Goal: Information Seeking & Learning: Learn about a topic

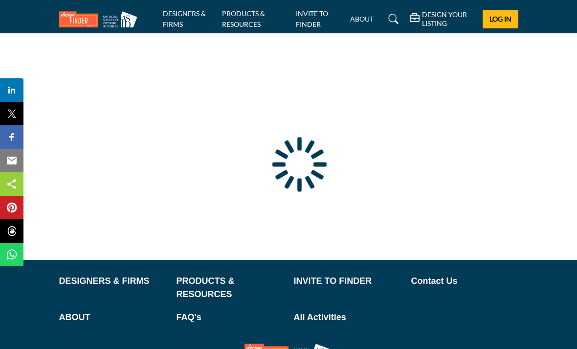
type input "**********"
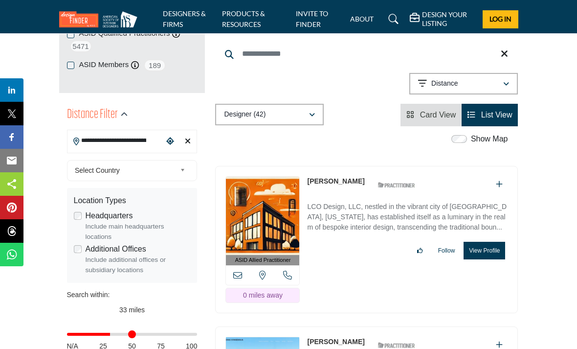
scroll to position [212, 0]
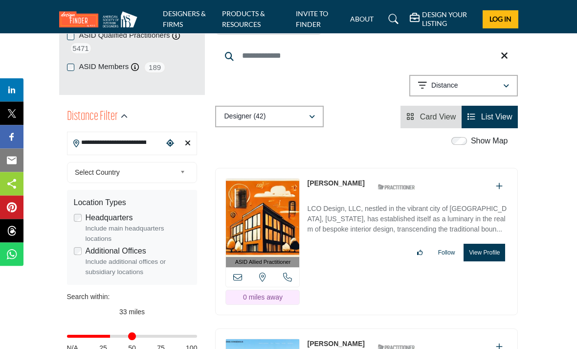
click at [499, 113] on span "List View" at bounding box center [496, 117] width 31 height 8
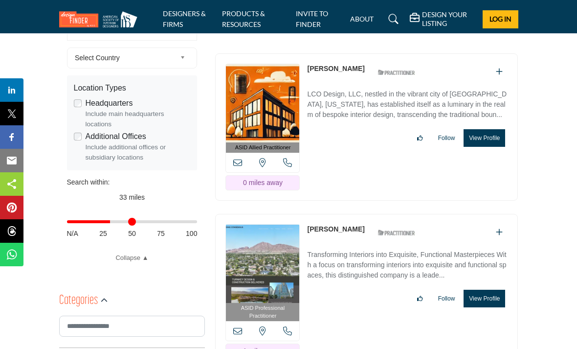
scroll to position [323, 0]
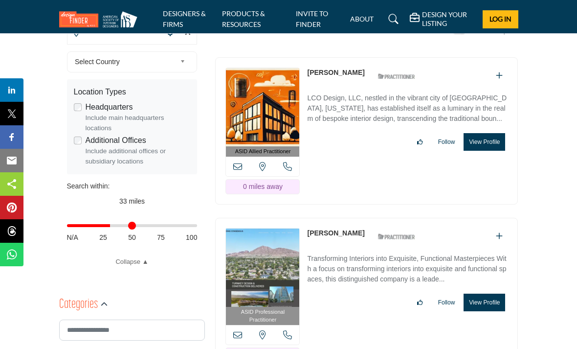
click at [482, 133] on button "View Profile" at bounding box center [485, 142] width 42 height 18
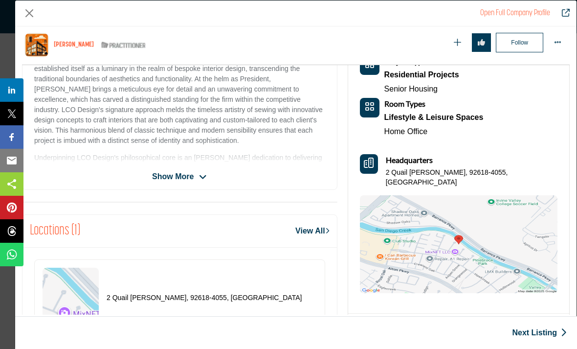
scroll to position [250, 0]
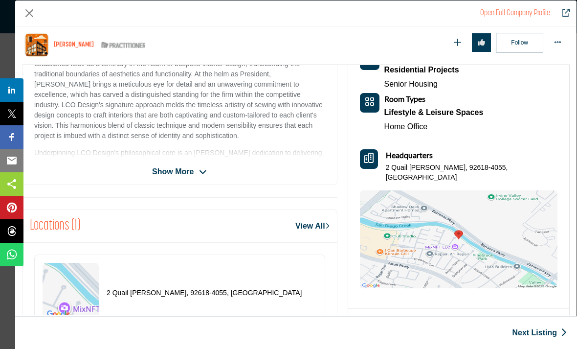
click at [68, 150] on p "Underpinning LCO Design's philosophical core is an [PERSON_NAME] dedication to …" at bounding box center [179, 194] width 291 height 92
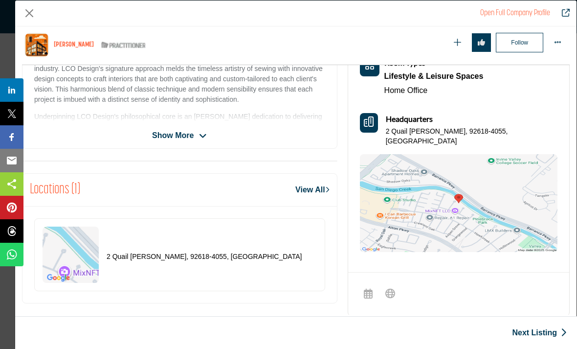
scroll to position [288, 0]
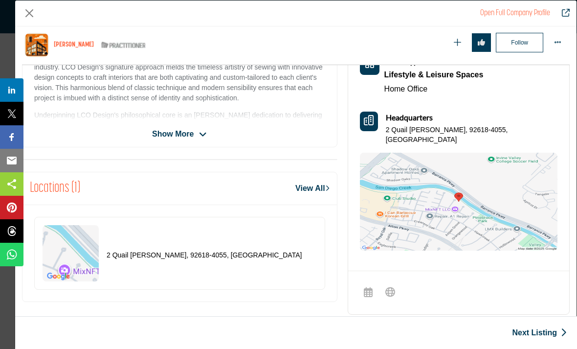
click at [187, 134] on span "Show More" at bounding box center [173, 134] width 42 height 12
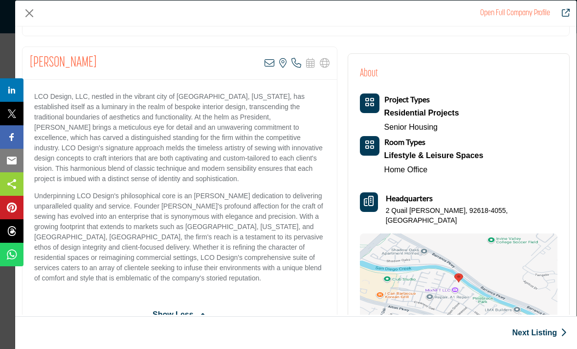
scroll to position [167, 0]
click at [36, 9] on button "Close" at bounding box center [29, 13] width 15 height 15
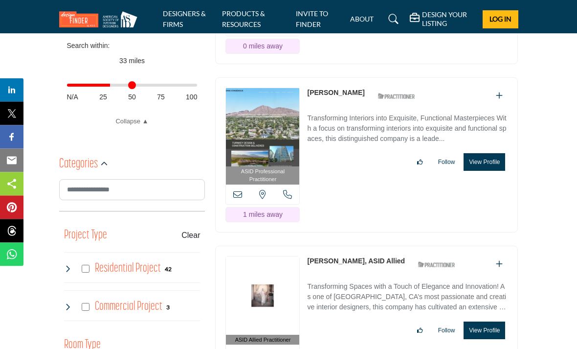
scroll to position [464, 0]
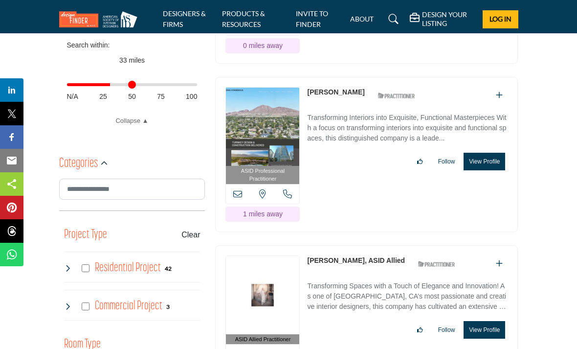
click at [485, 153] on button "View Profile" at bounding box center [485, 162] width 42 height 18
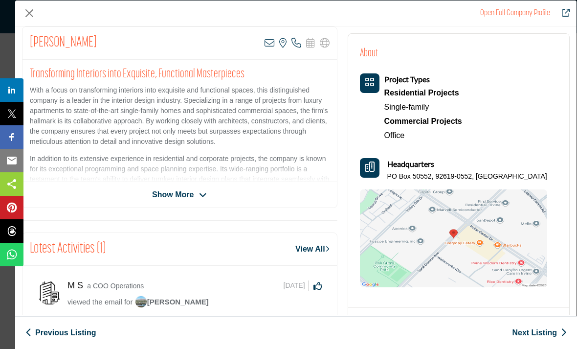
scroll to position [188, 0]
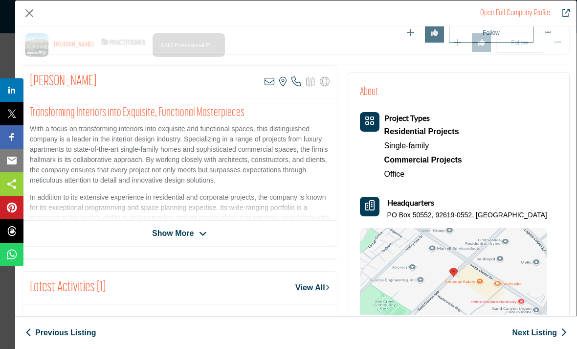
click at [181, 238] on span "Show More" at bounding box center [173, 233] width 42 height 12
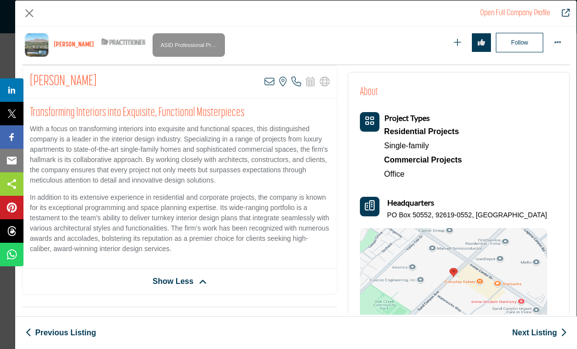
click at [31, 7] on button "Close" at bounding box center [29, 13] width 15 height 15
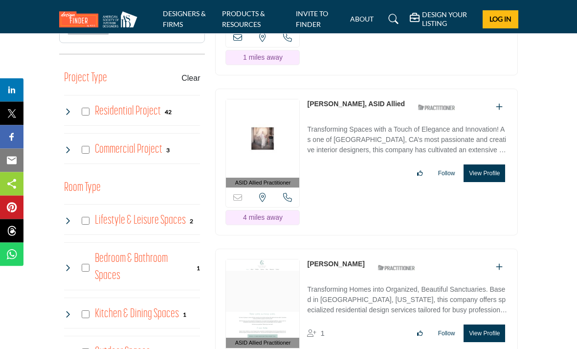
scroll to position [625, 0]
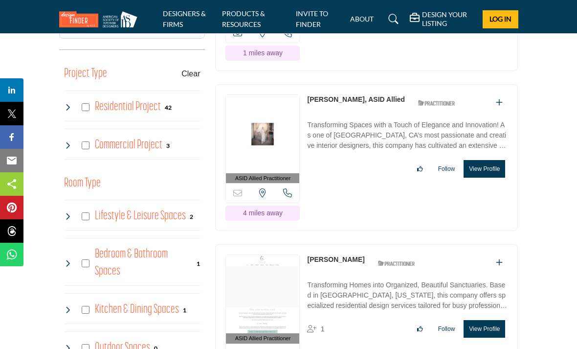
click at [486, 160] on button "View Profile" at bounding box center [485, 169] width 42 height 18
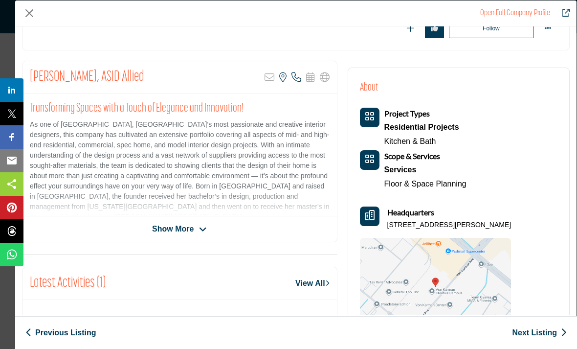
scroll to position [154, 0]
click at [189, 233] on span "Show More" at bounding box center [173, 229] width 42 height 12
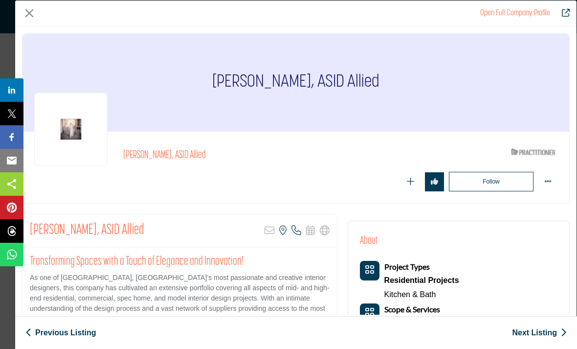
scroll to position [0, 0]
click at [33, 16] on button "Close" at bounding box center [29, 13] width 15 height 15
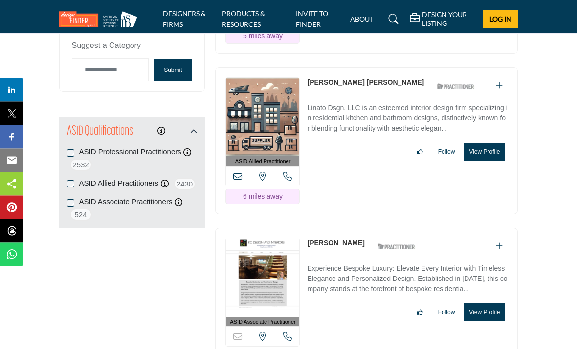
scroll to position [1293, 0]
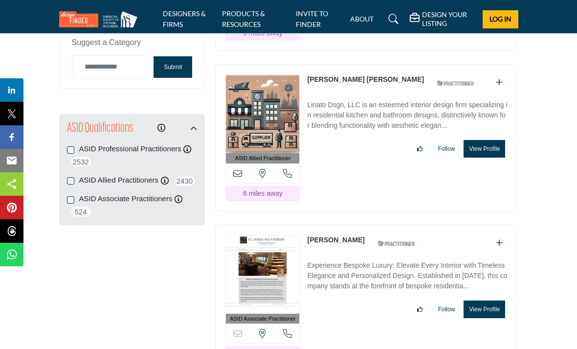
click at [484, 140] on button "View Profile" at bounding box center [485, 149] width 42 height 18
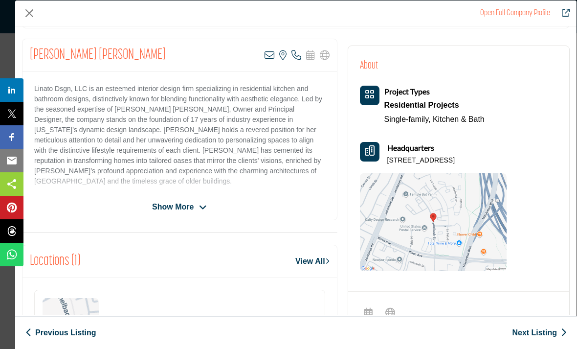
scroll to position [184, 0]
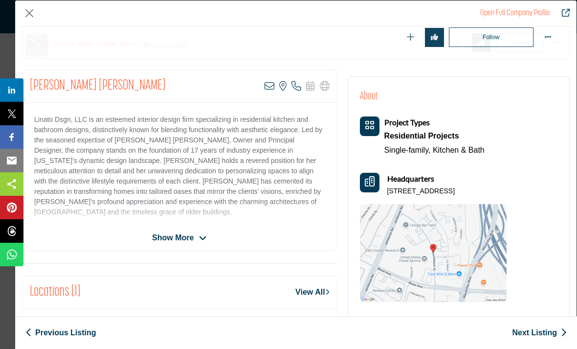
click at [172, 233] on span "Show More" at bounding box center [173, 238] width 42 height 12
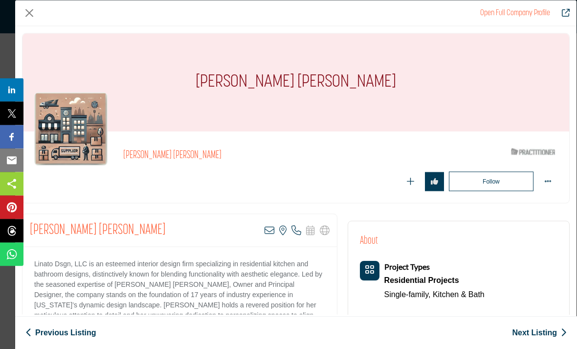
scroll to position [338, 0]
